Goal: Transaction & Acquisition: Purchase product/service

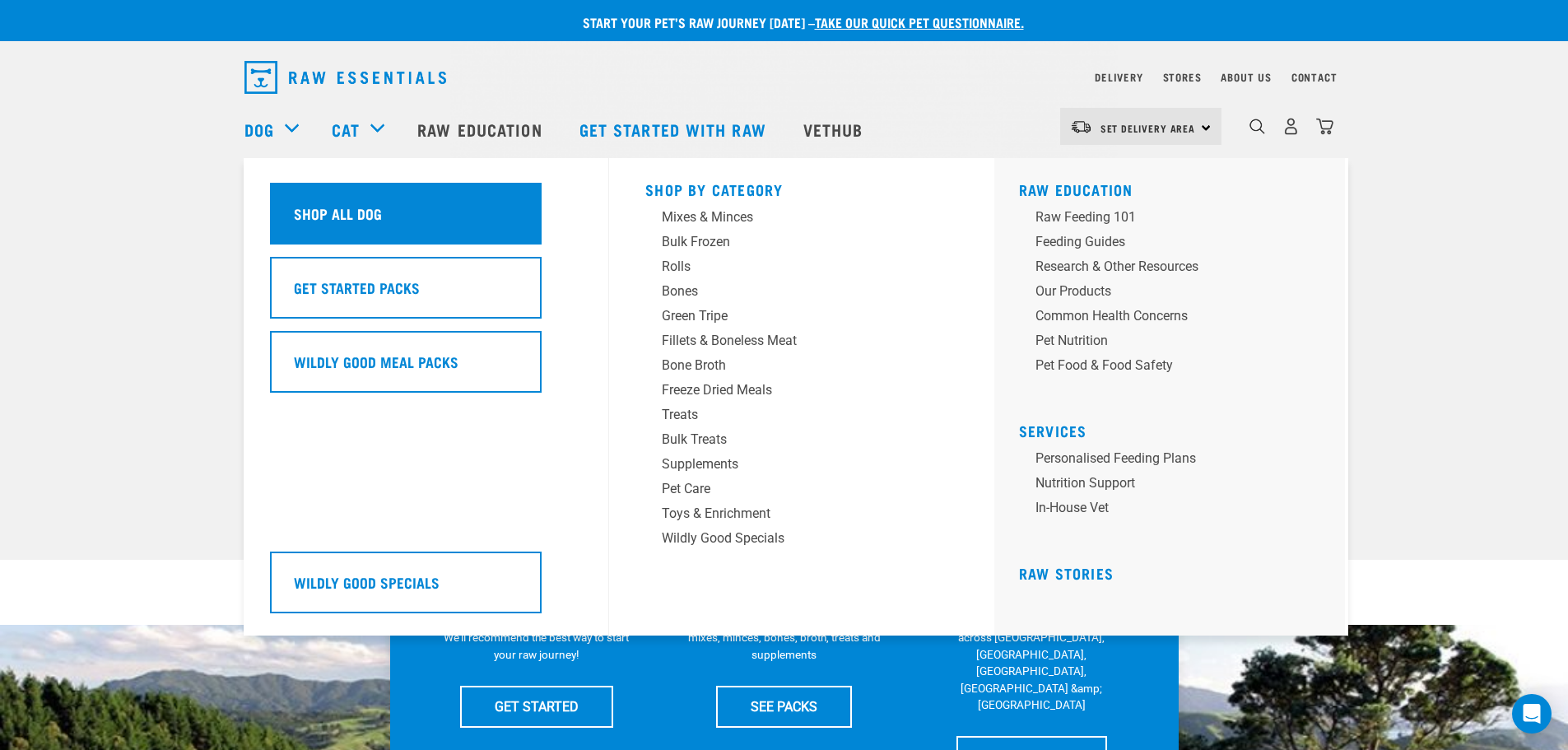
click at [312, 205] on h5 "Shop All Dog" at bounding box center [337, 213] width 88 height 21
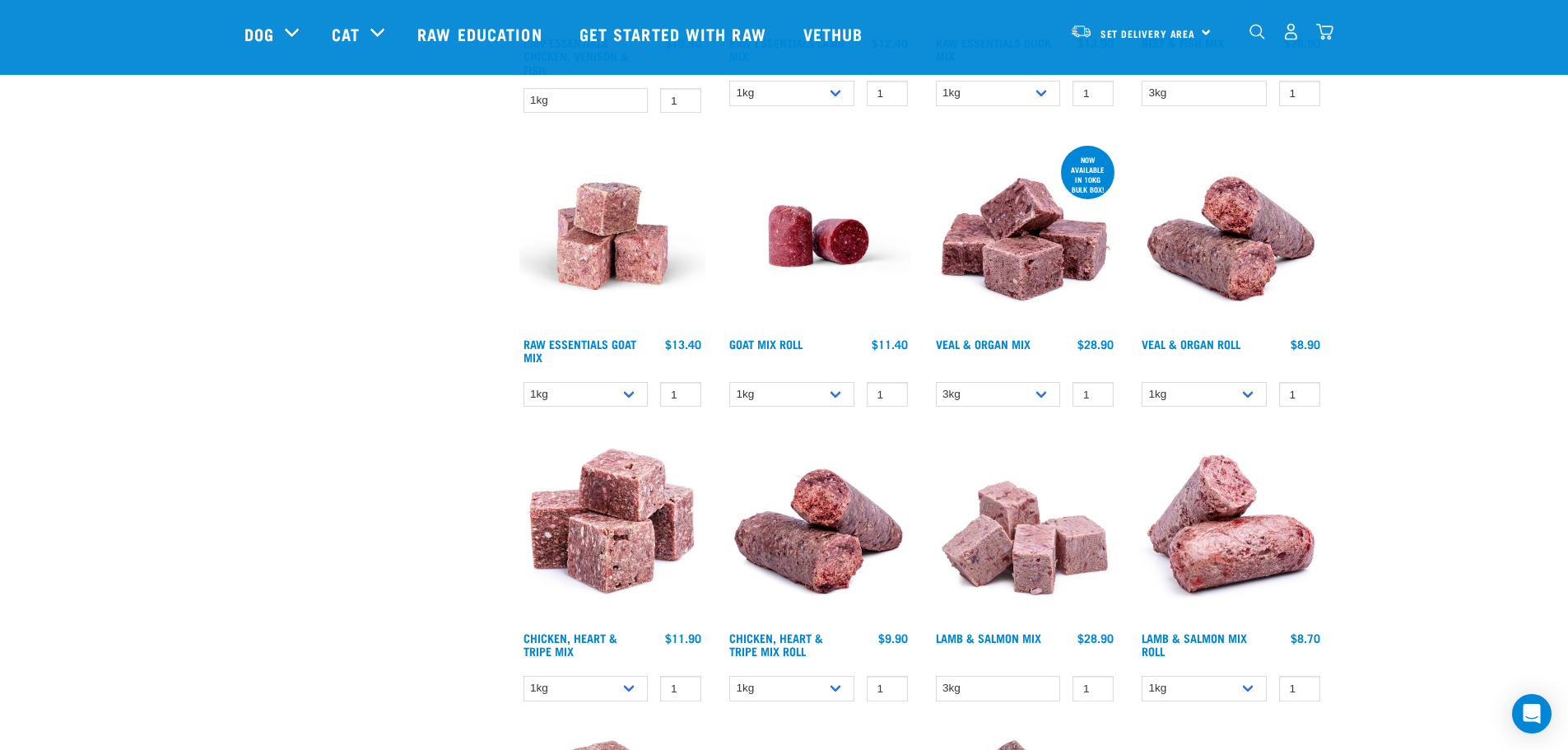
scroll to position [1399, 0]
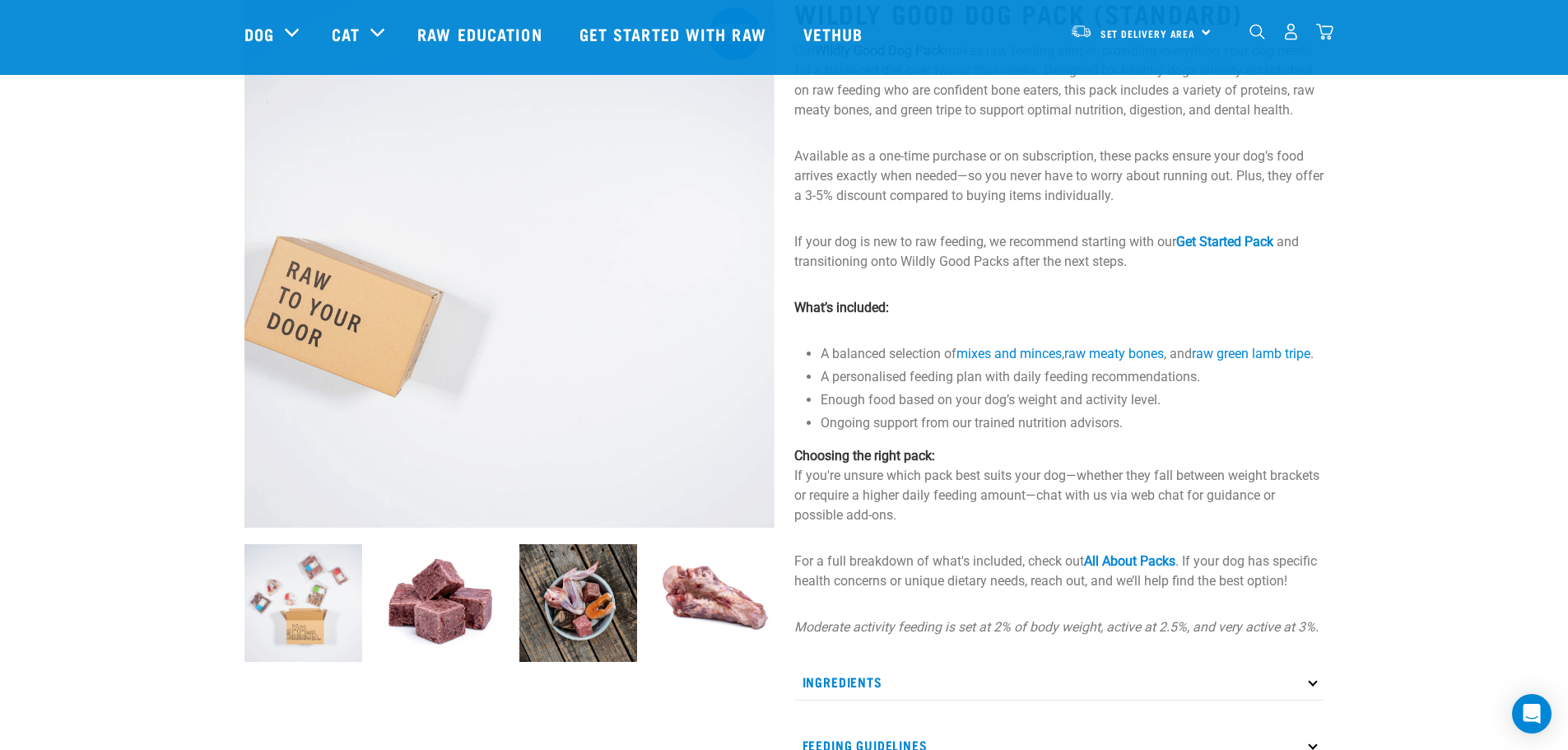
scroll to position [82, 0]
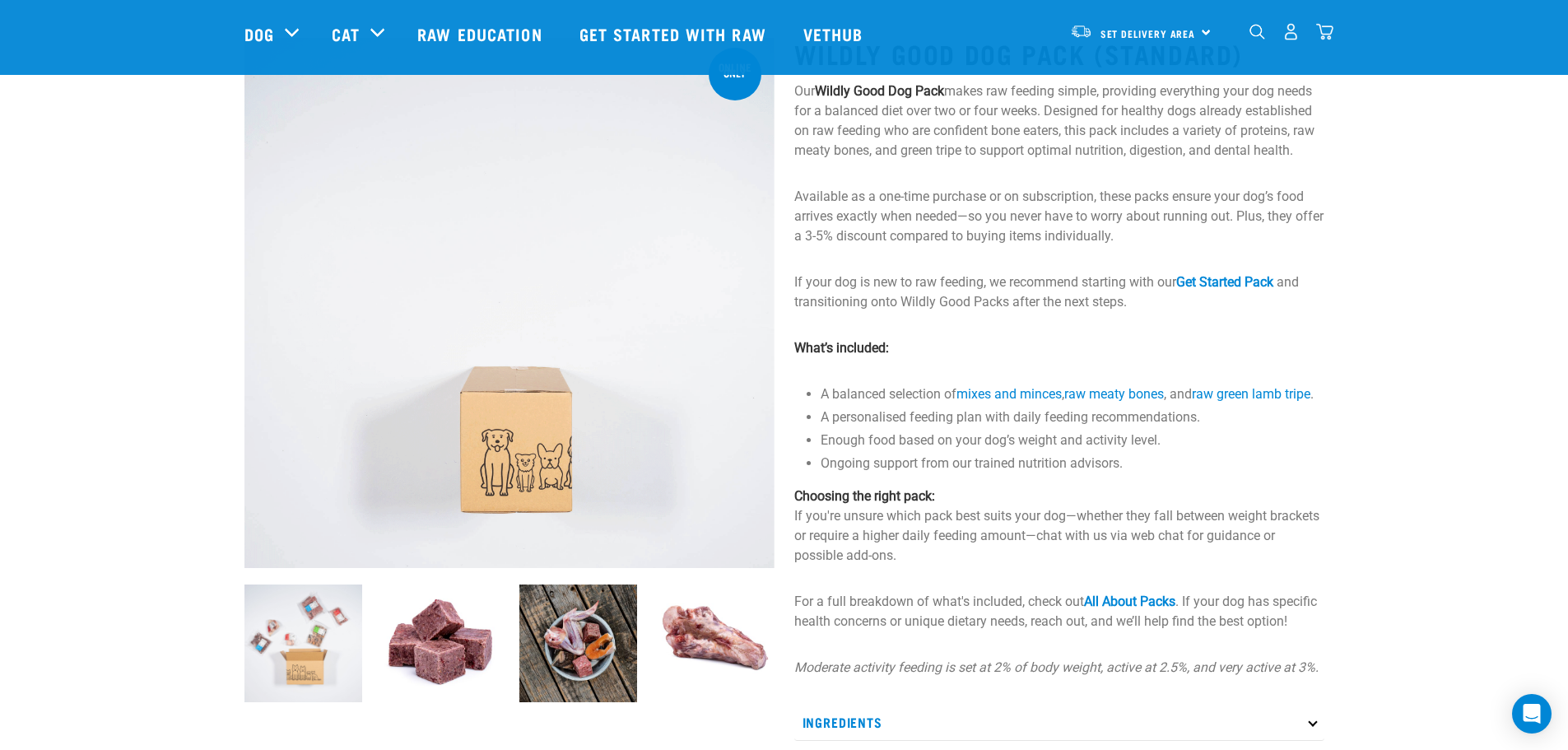
click at [429, 617] on img at bounding box center [440, 643] width 118 height 118
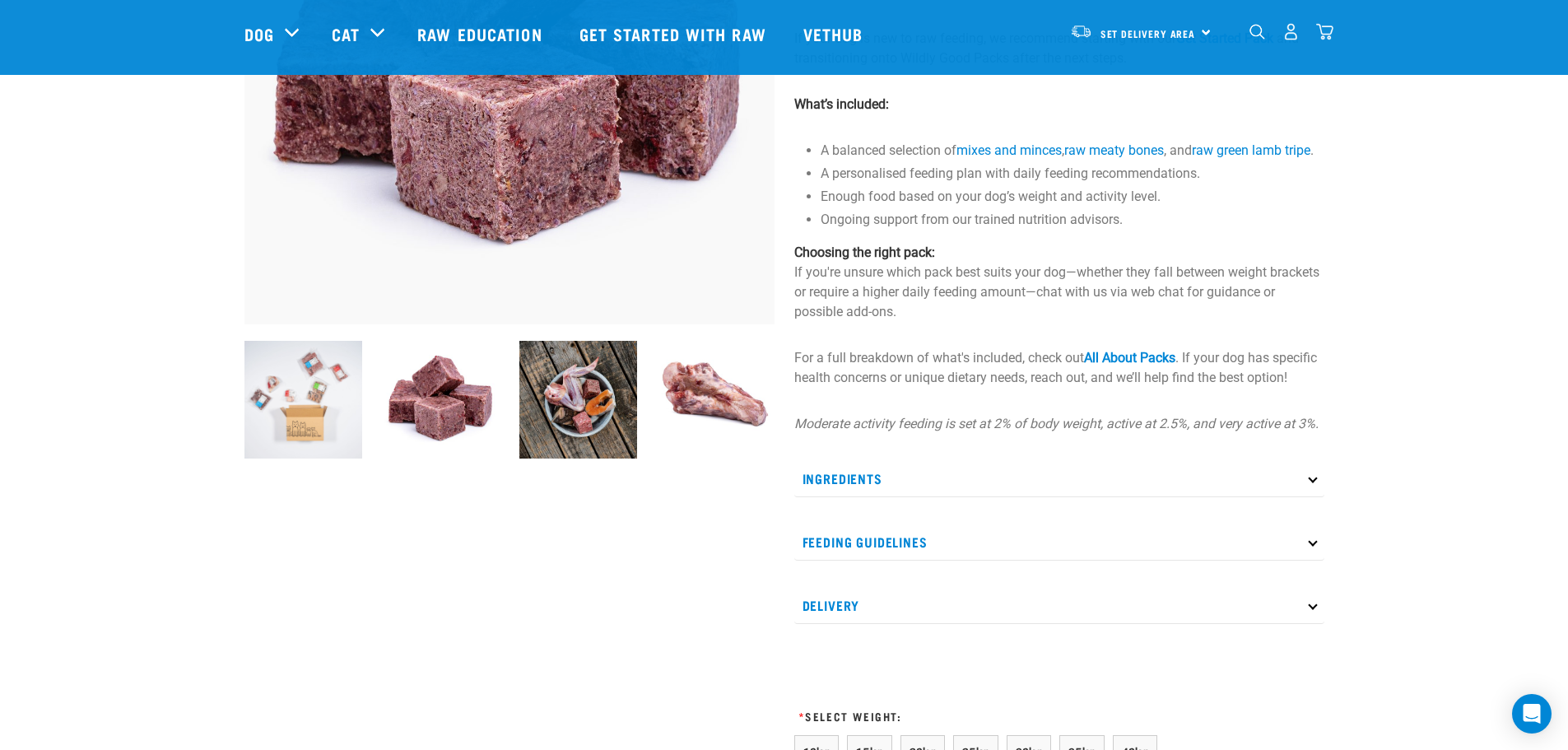
scroll to position [329, 0]
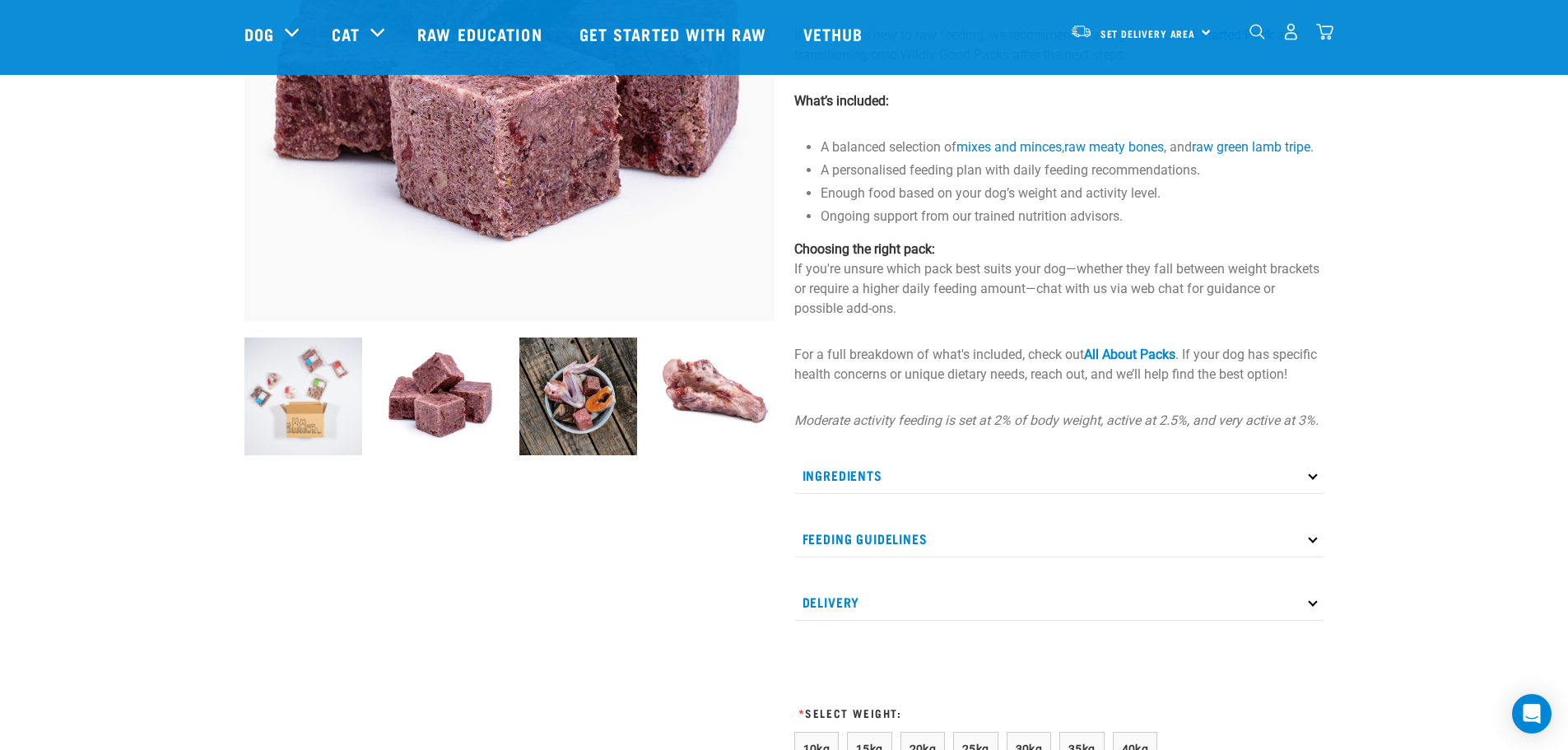
click at [894, 494] on p "Ingredients" at bounding box center [1059, 476] width 530 height 37
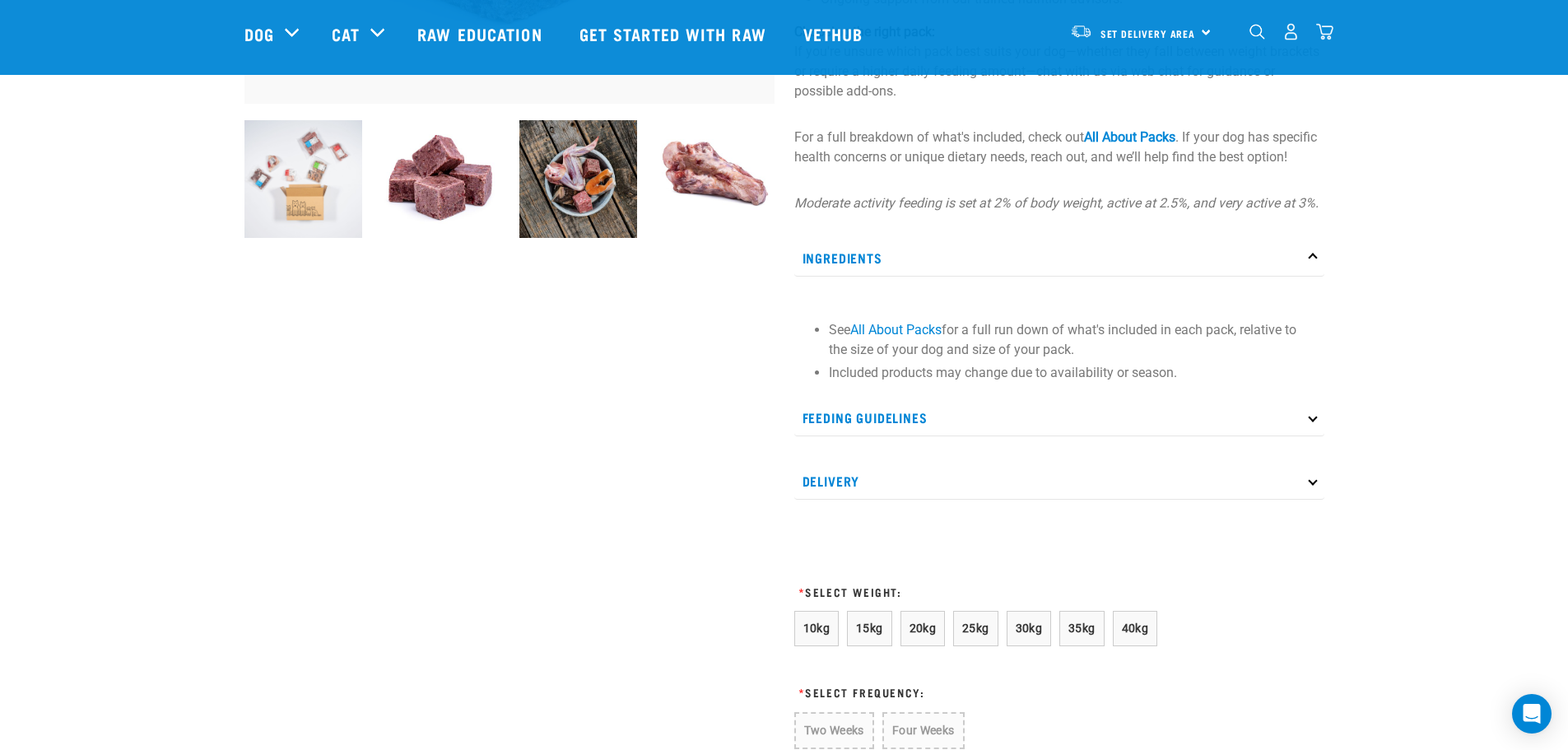
scroll to position [576, 0]
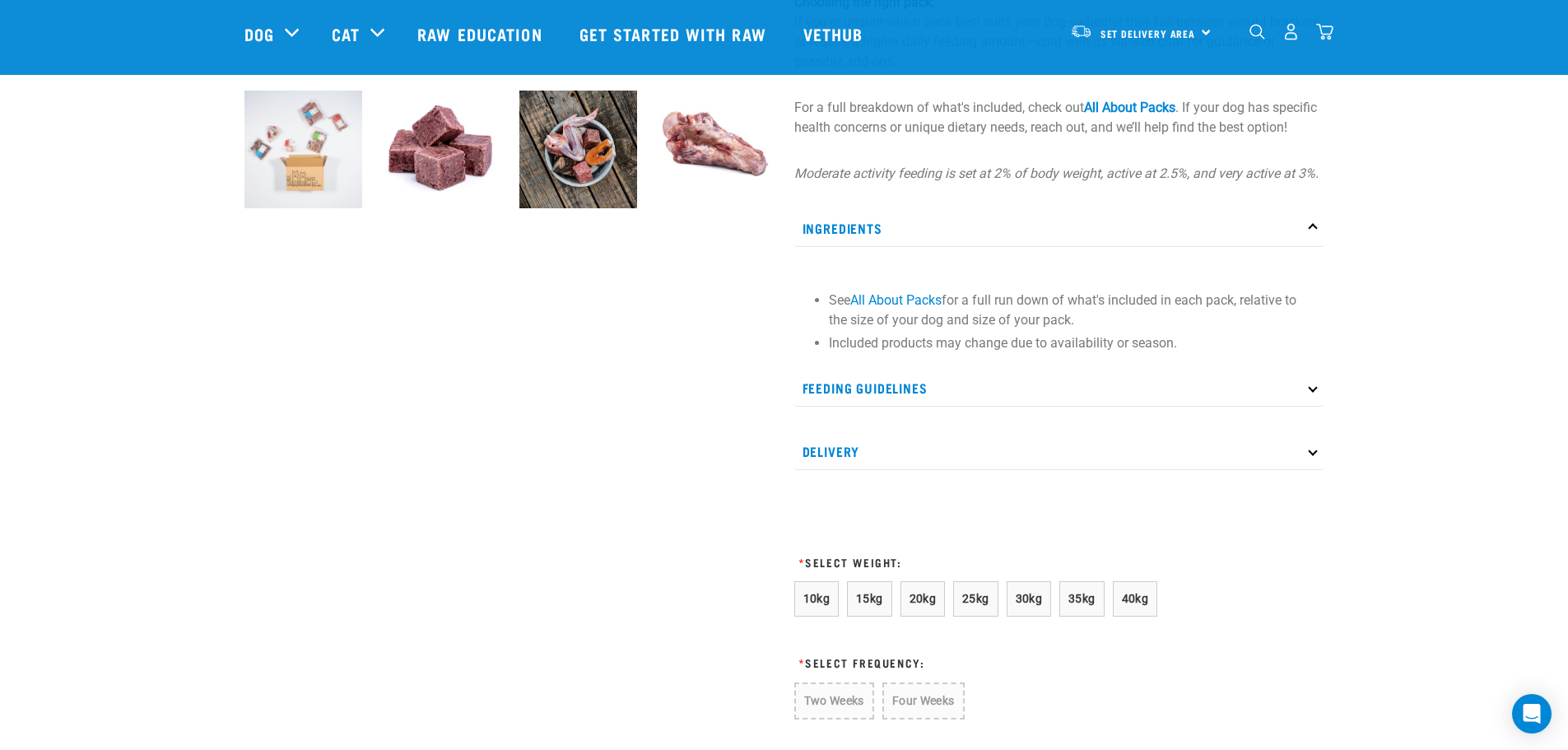
click at [900, 404] on p "Feeding Guidelines" at bounding box center [1059, 388] width 530 height 37
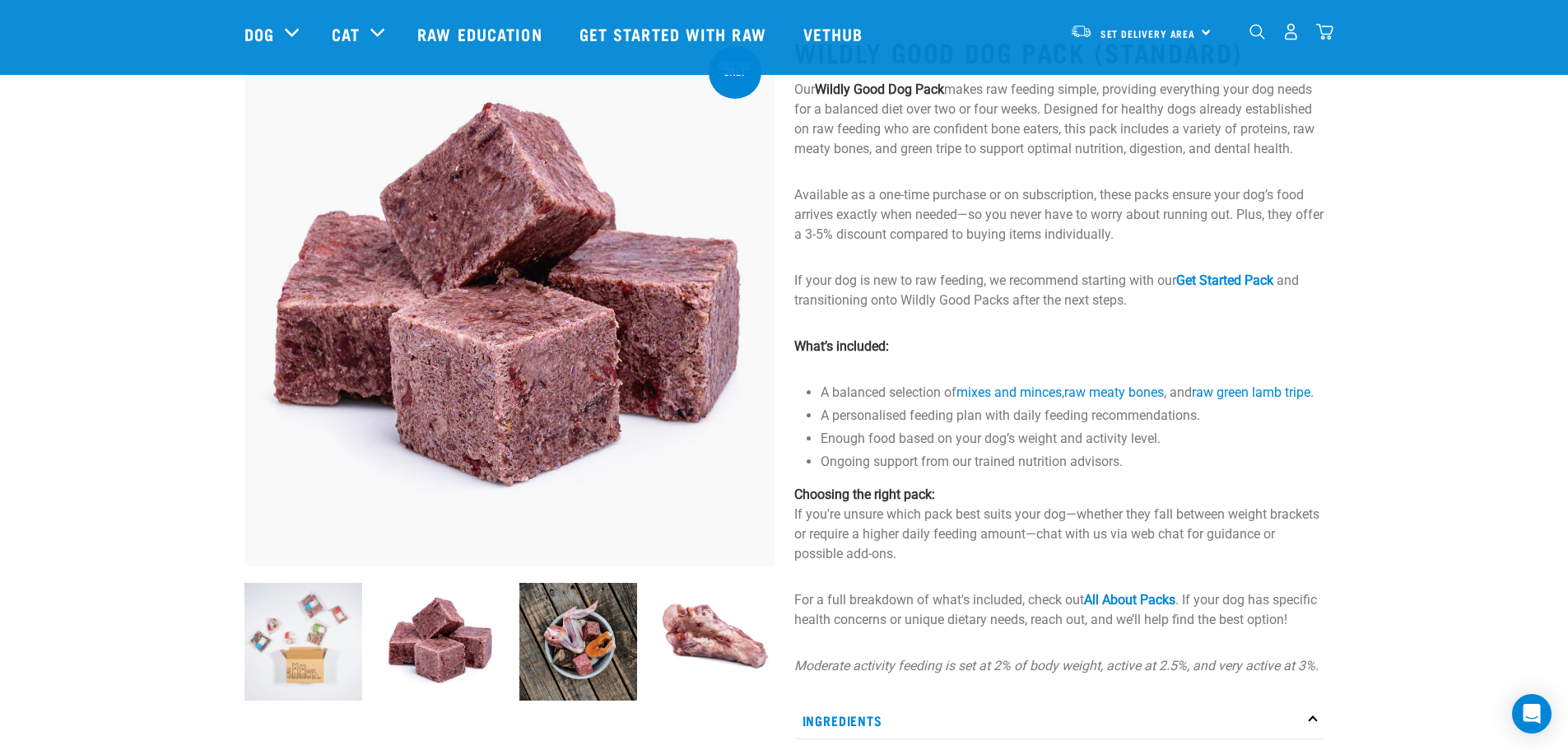
scroll to position [82, 0]
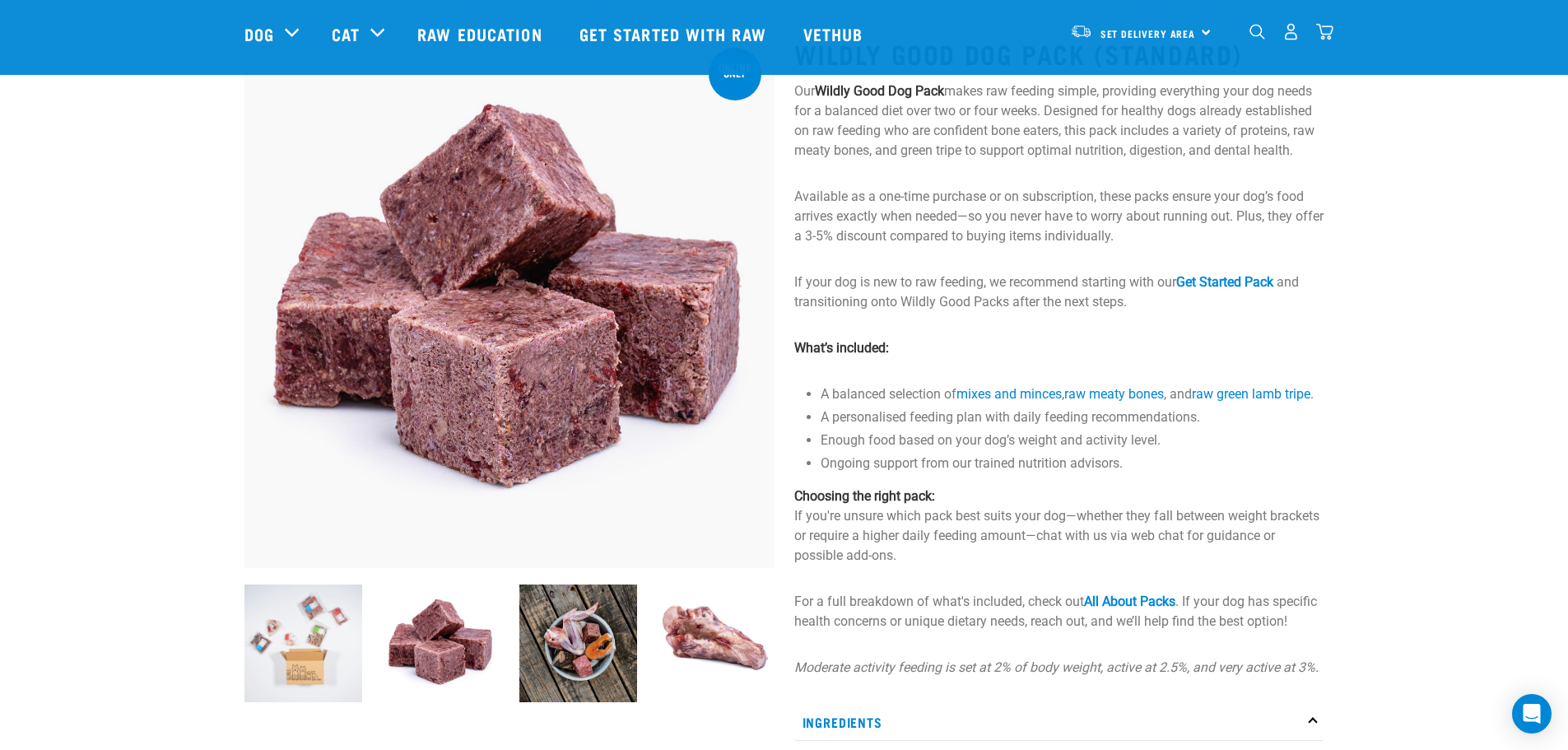
click at [433, 657] on img at bounding box center [440, 643] width 118 height 118
click at [587, 638] on img at bounding box center [578, 643] width 118 height 118
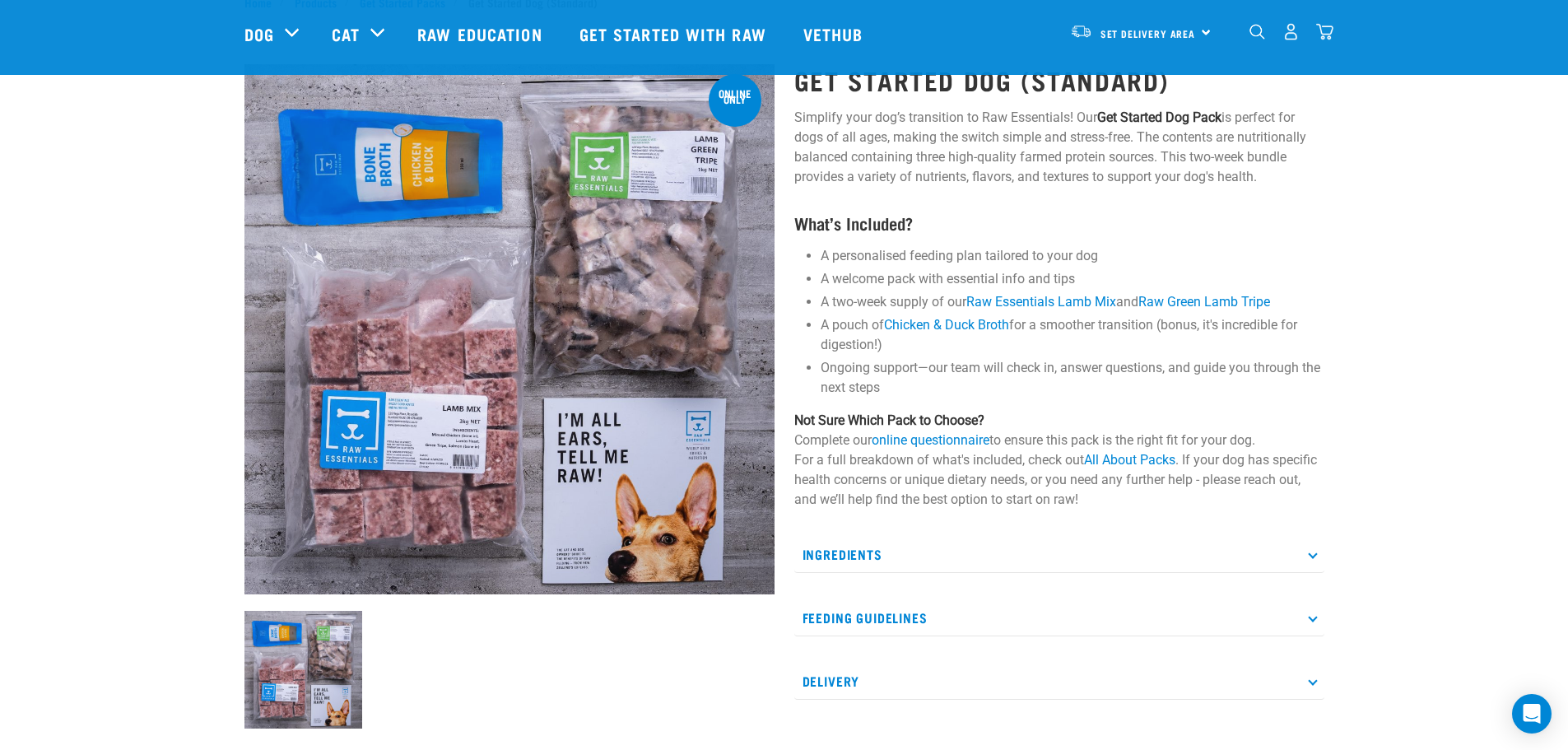
scroll to position [82, 0]
